Goal: Ask a question

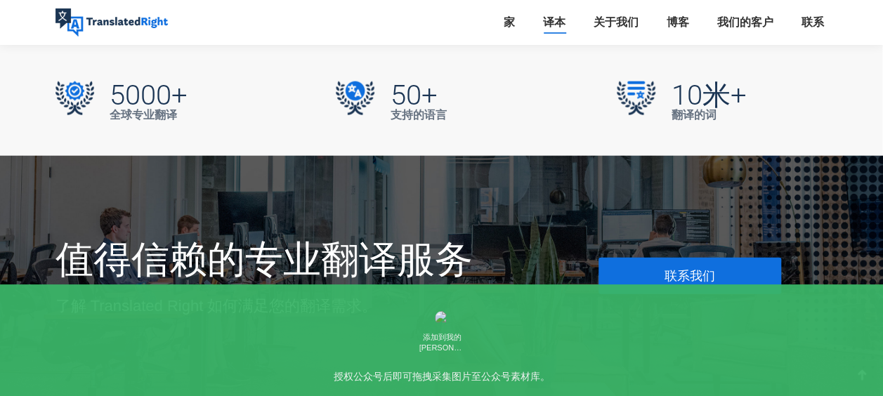
scroll to position [4356, 0]
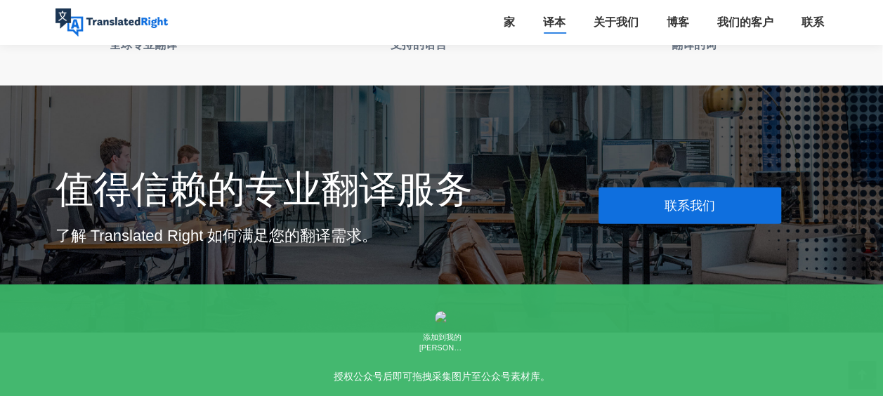
click at [743, 188] on link "联系我们" at bounding box center [690, 206] width 183 height 37
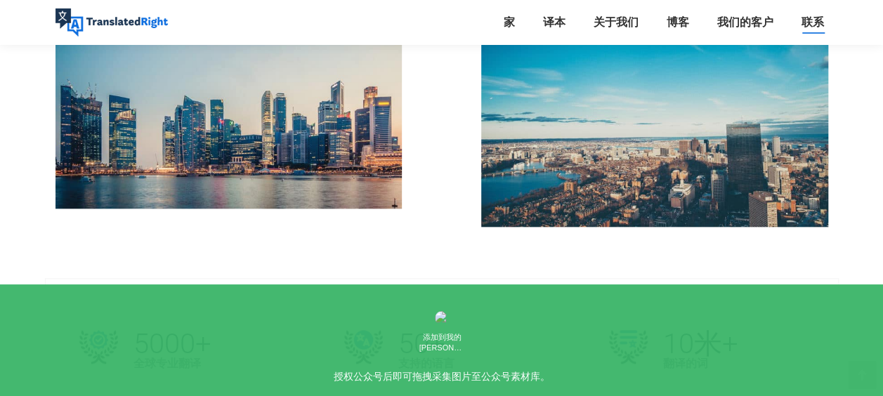
scroll to position [492, 0]
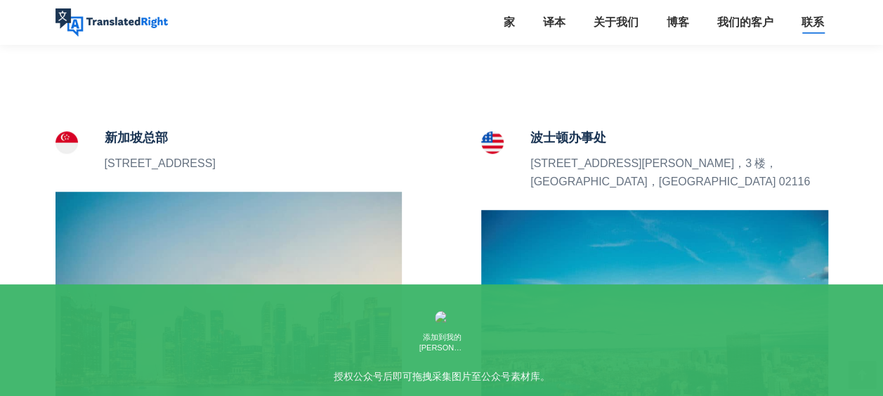
click at [222, 227] on img at bounding box center [229, 306] width 347 height 228
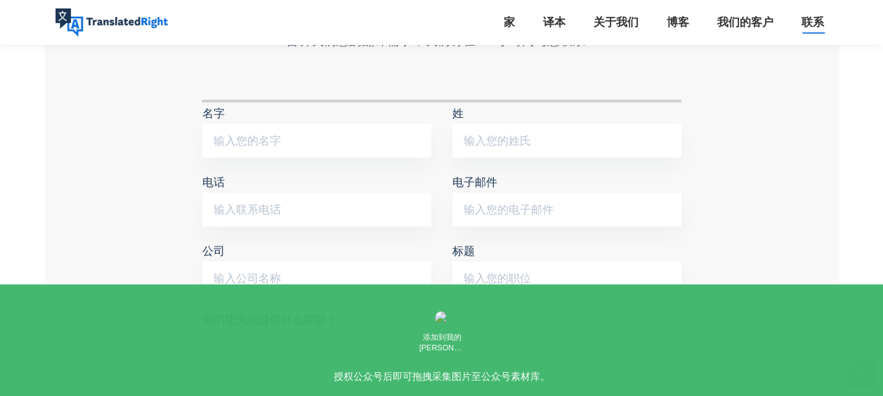
scroll to position [1178, 0]
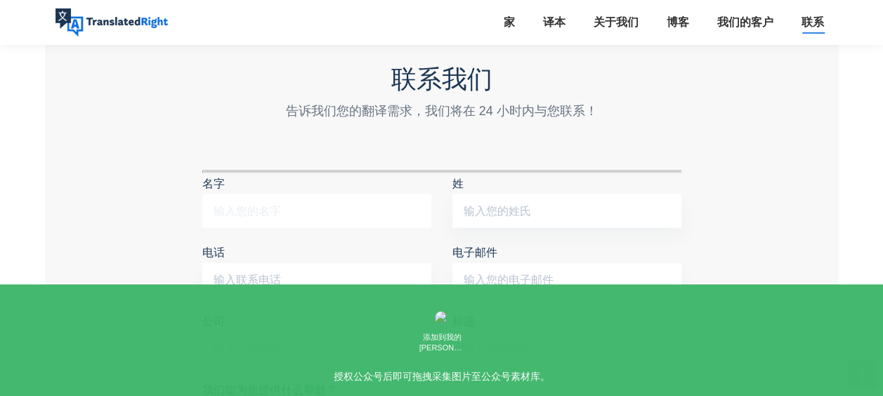
click at [263, 194] on input "名字" at bounding box center [316, 211] width 229 height 34
type input "Diana"
type input "Dong"
type input "06590591816"
type input "donglj2004@hotmail.com"
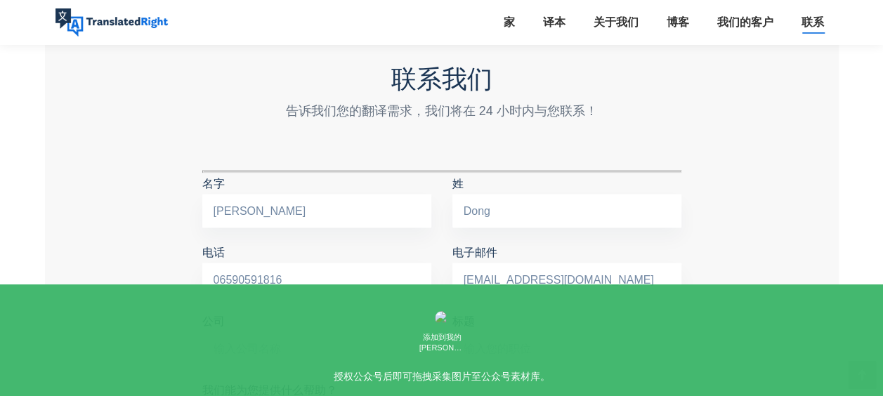
type input "Foreign Edu Consultants Pte Ltd"
drag, startPoint x: 230, startPoint y: 254, endPoint x: 277, endPoint y: 253, distance: 46.4
click at [230, 263] on input "06590591816" at bounding box center [316, 280] width 229 height 34
type input "90591816"
click at [511, 332] on input "标题" at bounding box center [566, 349] width 229 height 34
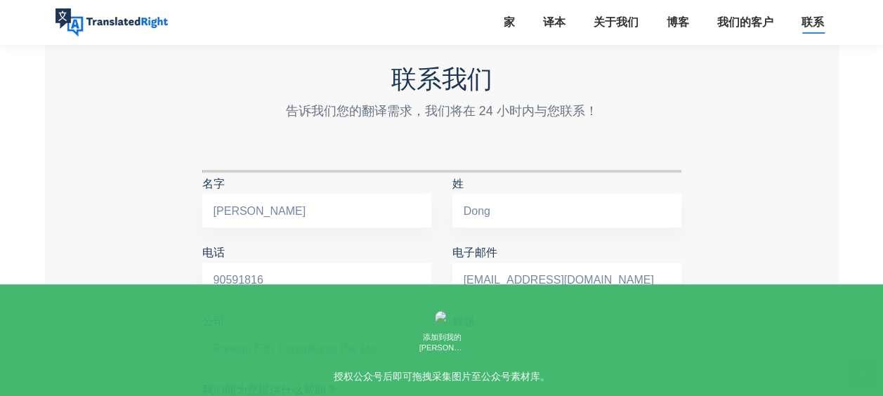
click at [379, 332] on input "Foreign Edu Consultants Pte Ltd" at bounding box center [316, 349] width 229 height 34
drag, startPoint x: 378, startPoint y: 326, endPoint x: 196, endPoint y: 326, distance: 182.0
click at [196, 326] on div "公司 Foreign Edu Consultants Pte Ltd" at bounding box center [317, 345] width 250 height 69
click at [493, 332] on input "标题" at bounding box center [566, 349] width 229 height 34
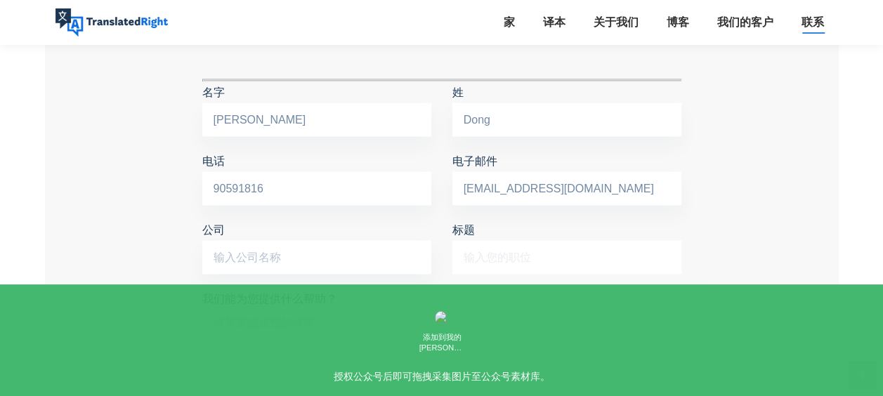
scroll to position [1388, 0]
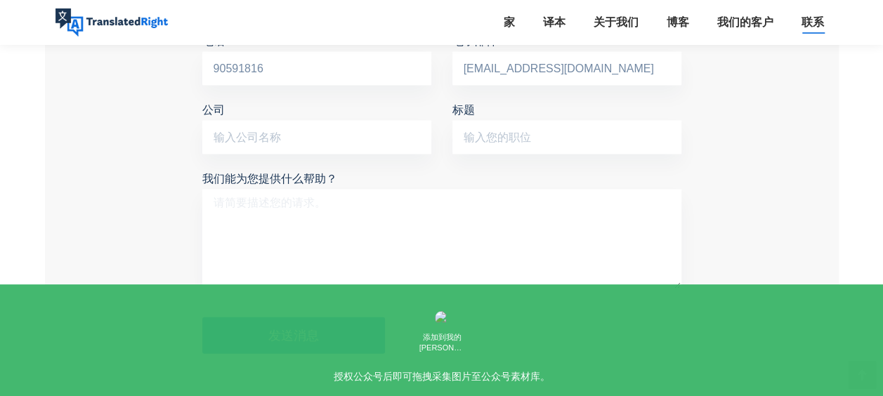
click at [230, 190] on textarea "我们能为您提供什么帮助？" at bounding box center [441, 240] width 479 height 100
click at [137, 179] on div "联系我们 告诉我们您的翻译需求，我们将在 24 小时内与您联系！ 名字 Diana 姓 Dong 电话 90591816 电子邮件 donglj2004@ho…" at bounding box center [442, 104] width 794 height 670
click at [275, 190] on textarea "我们能为您提供什么帮助？" at bounding box center [441, 240] width 479 height 100
paste textarea "Keep a softcopy of your own and sureties,ldentificationDocument (lD)* that cont…"
type textarea "Keep a softcopy of your own and sureties,ldentificationDocument (lD)* that cont…"
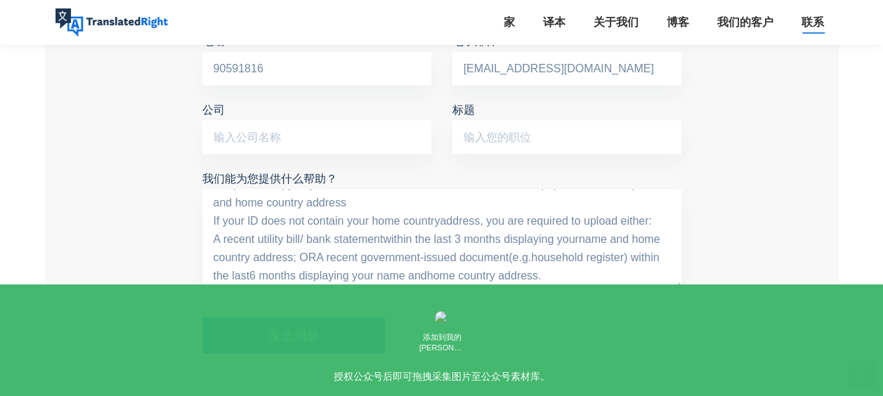
scroll to position [0, 0]
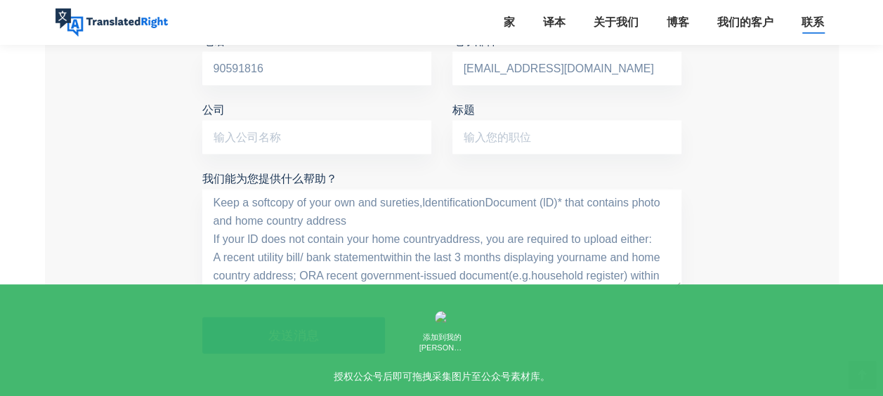
drag, startPoint x: 582, startPoint y: 264, endPoint x: 192, endPoint y: 159, distance: 403.9
click at [192, 159] on div "联系我们 告诉我们您的翻译需求，我们将在 24 小时内与您联系！ 名字 Diana 姓 Dong 电话 90591816 电子邮件 donglj2004@ho…" at bounding box center [442, 107] width 500 height 507
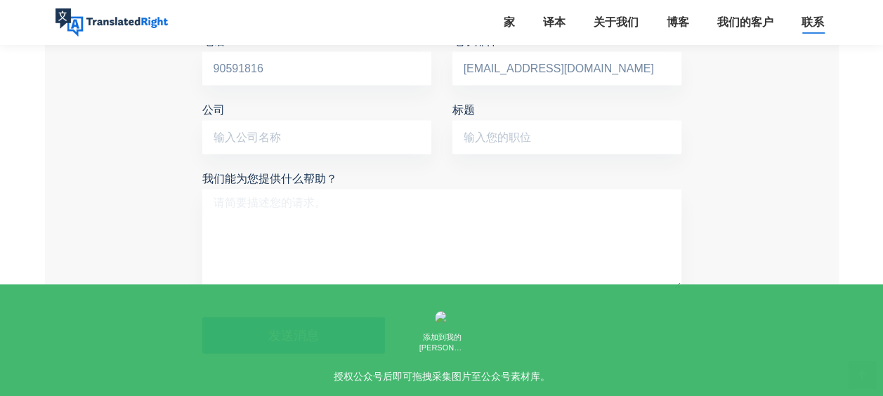
click at [304, 208] on textarea "我们能为您提供什么帮助？" at bounding box center [441, 240] width 479 height 100
type textarea "h"
drag, startPoint x: 67, startPoint y: 142, endPoint x: 39, endPoint y: 6, distance: 138.5
click at [67, 142] on div "联系我们 告诉我们您的翻译需求，我们将在 24 小时内与您联系！ 名字 Diana 姓 Dong 电话 90591816 电子邮件 donglj2004@ho…" at bounding box center [442, 104] width 794 height 670
click at [249, 190] on textarea "我们能为您提供什么帮助？" at bounding box center [441, 240] width 479 height 100
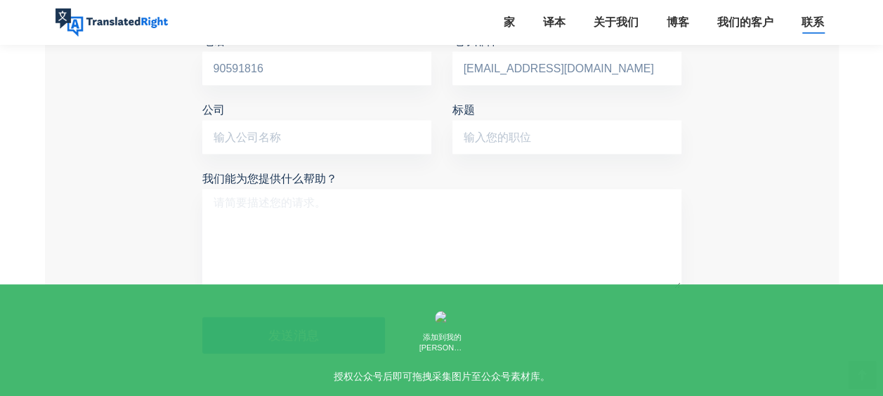
paste textarea "May I ask if a Chinese ID card can be translated and certified in Singapore? Th…"
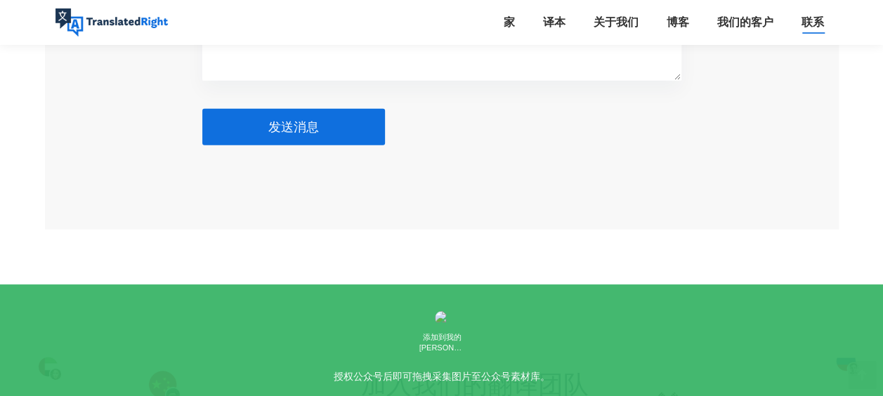
scroll to position [1529, 0]
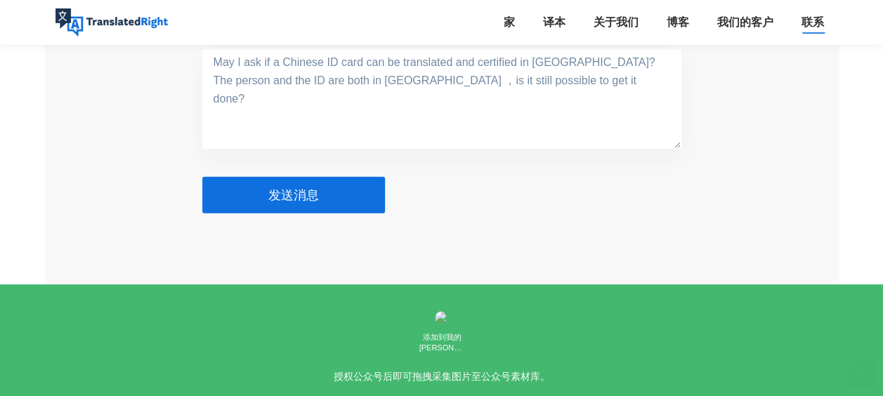
click at [318, 177] on button "发送消息" at bounding box center [293, 195] width 183 height 37
click at [281, 188] on span "发送消息" at bounding box center [293, 195] width 51 height 14
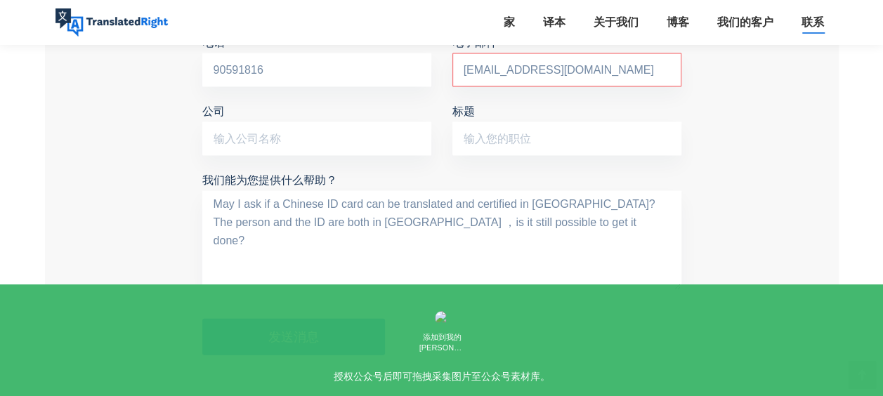
scroll to position [1388, 0]
click at [235, 207] on textarea "May I ask if a Chinese ID card can be translated and certified in Singapore? Th…" at bounding box center [441, 240] width 479 height 100
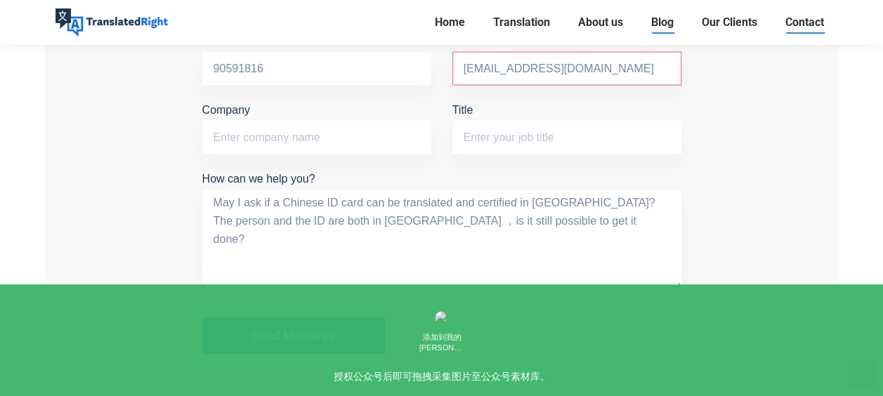
scroll to position [1407, 0]
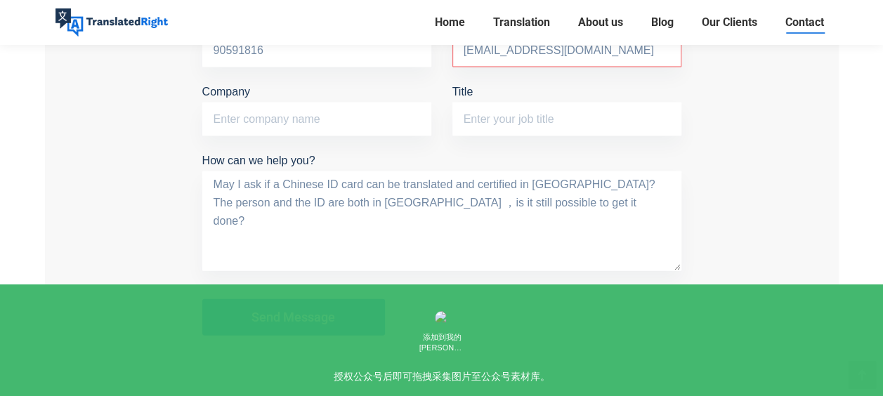
click at [286, 177] on textarea "May I ask if a Chinese ID card can be translated and certified in Singapore? Th…" at bounding box center [441, 221] width 479 height 100
paste textarea "Contact form"
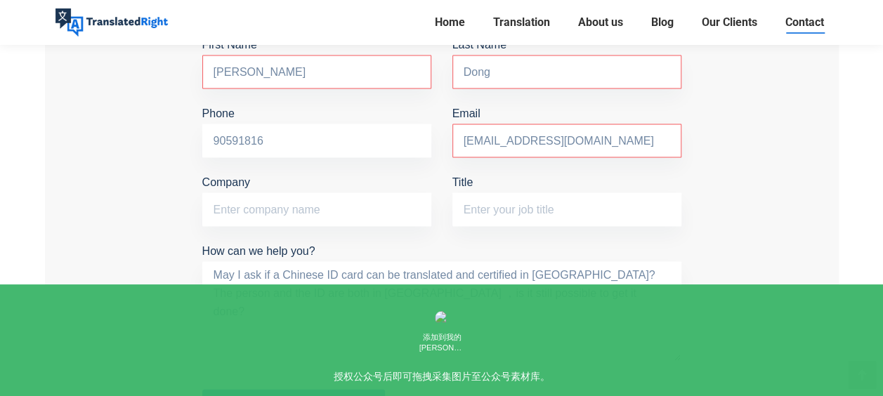
scroll to position [1266, 0]
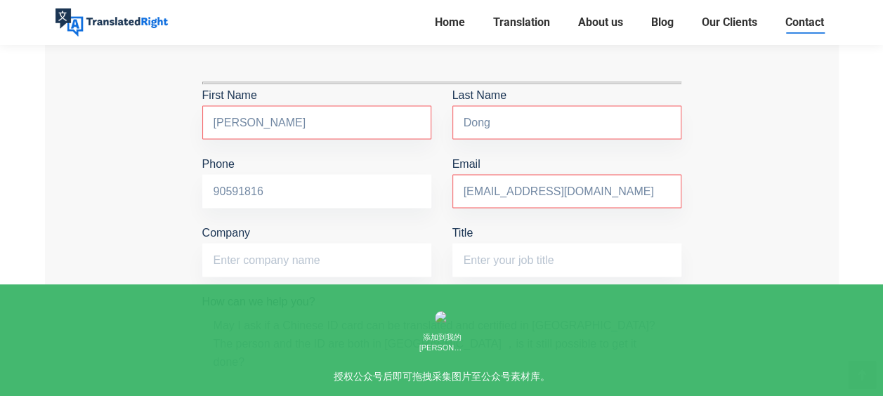
type textarea "May I ask if a Chinese ID card can be translated and certified in Singapore? Th…"
click at [327, 128] on input "Diana" at bounding box center [316, 122] width 229 height 34
type input "Diana"
type input "Dong"
type input "06590591816"
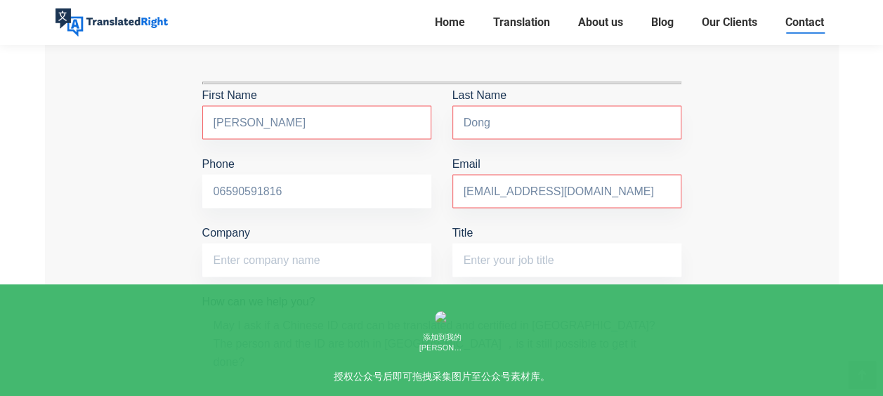
type input "donglj2004@hotmail.com"
type input "Foreign Edu Consultants Pte Ltd"
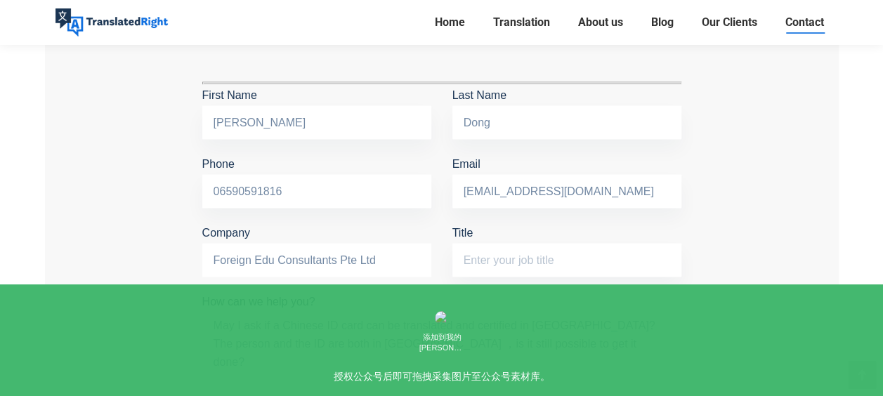
click at [379, 255] on input "Foreign Edu Consultants Pte Ltd" at bounding box center [316, 260] width 229 height 34
click at [558, 267] on input "Title" at bounding box center [566, 260] width 229 height 34
type input "D"
type input "Manager"
drag, startPoint x: 233, startPoint y: 184, endPoint x: 306, endPoint y: 188, distance: 73.2
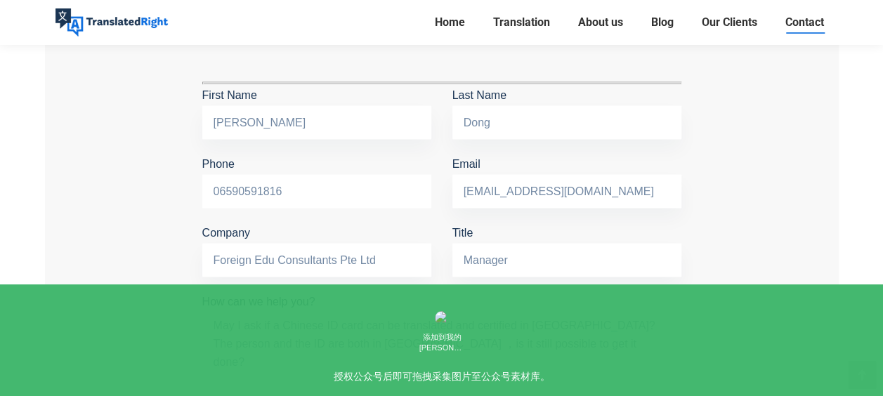
click at [233, 184] on input "06590591816" at bounding box center [316, 191] width 229 height 34
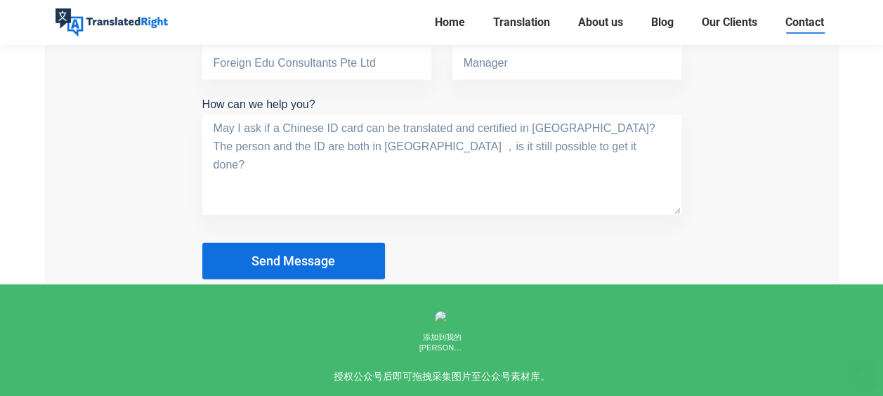
scroll to position [1547, 0]
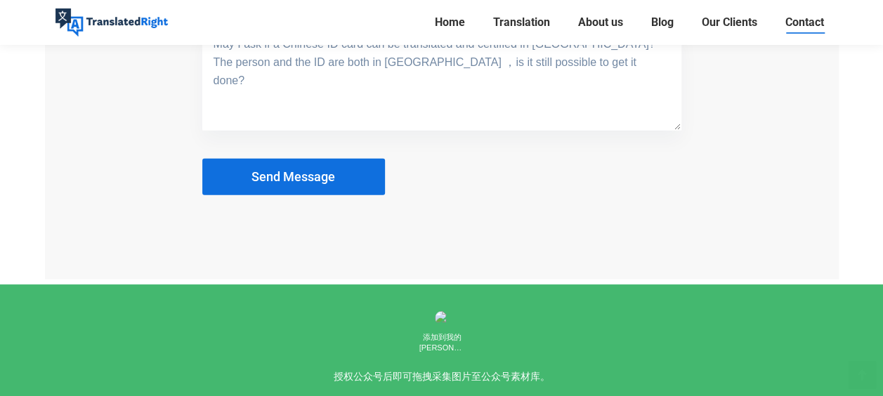
type input "90591816"
click at [252, 180] on span "Send Message" at bounding box center [294, 177] width 84 height 14
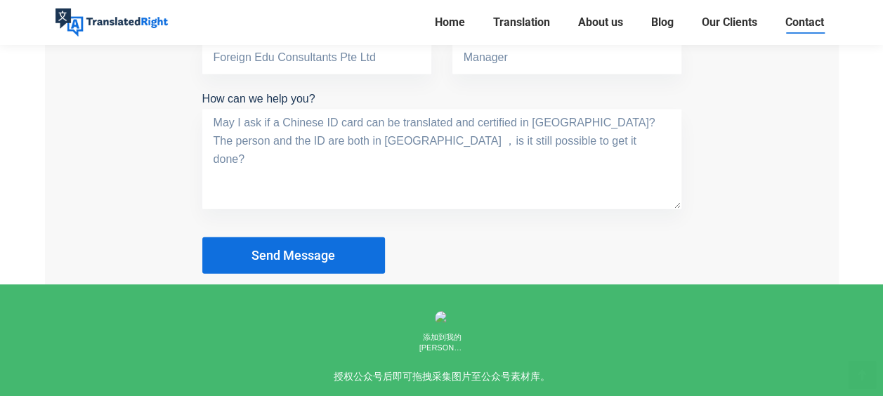
scroll to position [1407, 0]
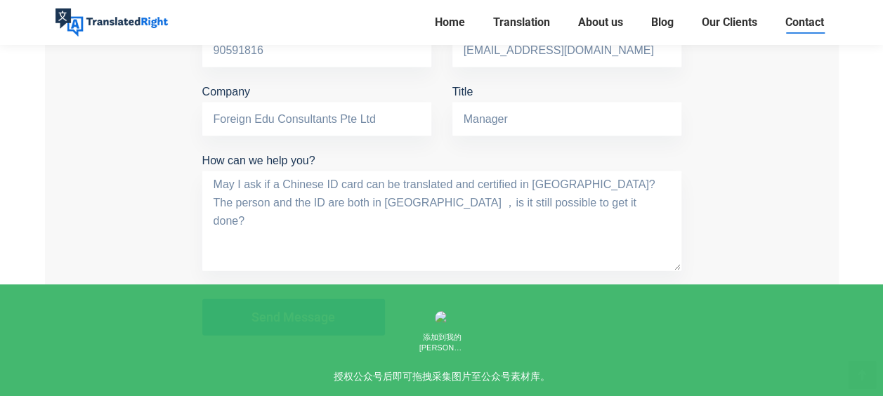
click at [762, 187] on div "Get In Touch Tell us about your translation needs and we will contact you withi…" at bounding box center [442, 86] width 794 height 670
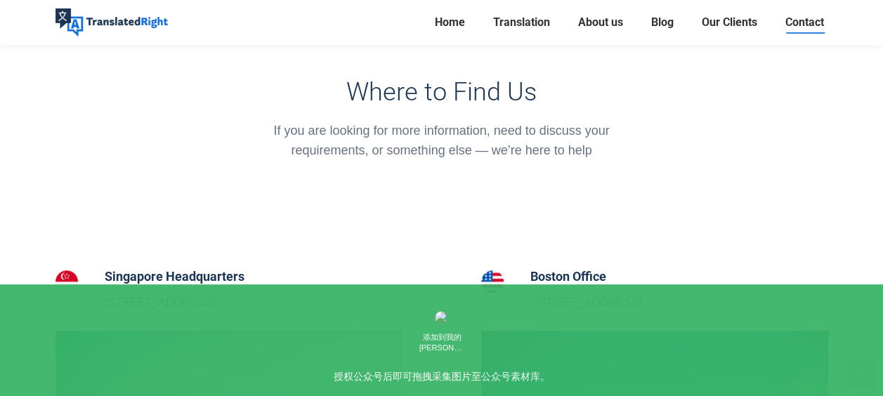
scroll to position [493, 0]
